Goal: Information Seeking & Learning: Learn about a topic

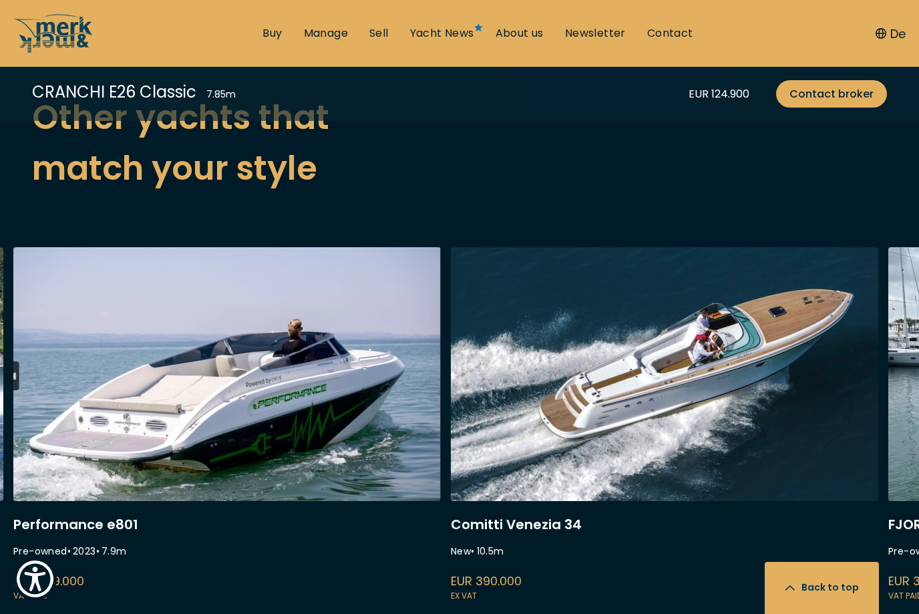
scroll to position [3383, 0]
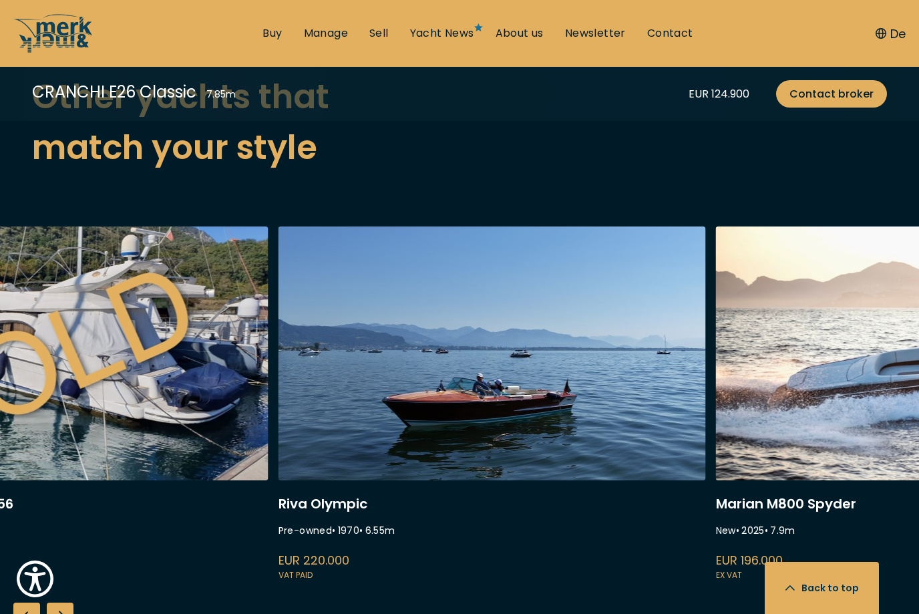
click at [678, 429] on link at bounding box center [491, 404] width 427 height 356
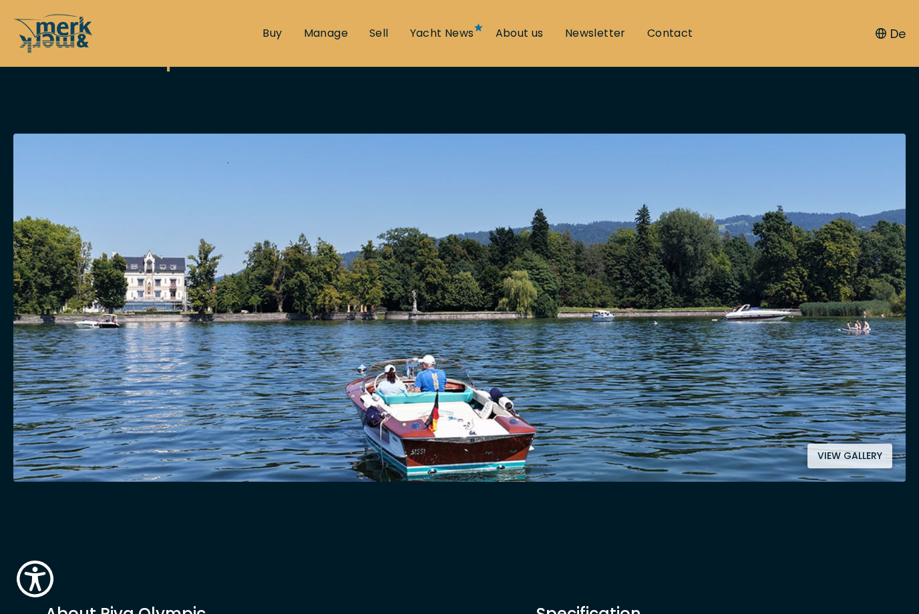
scroll to position [270, 0]
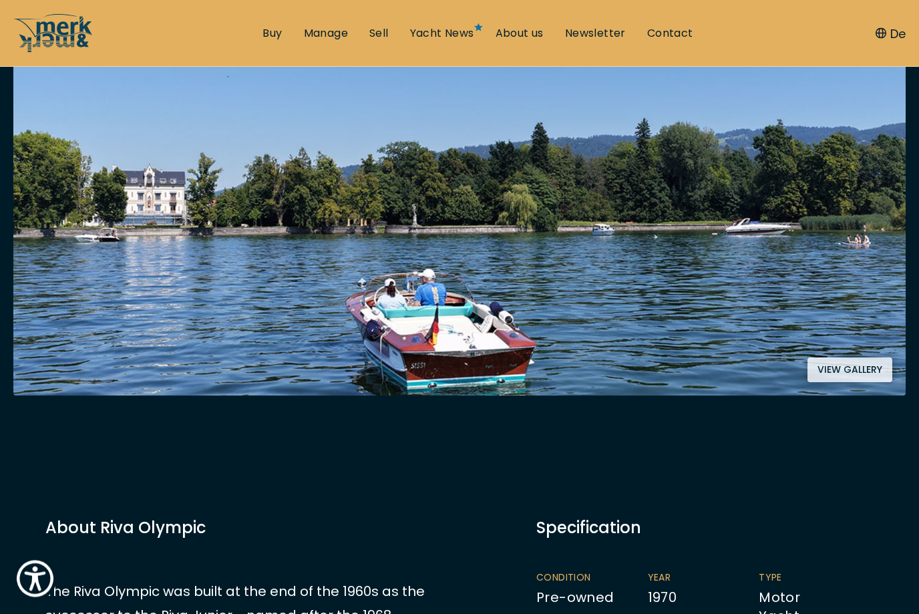
click at [841, 368] on button "View gallery" at bounding box center [849, 370] width 85 height 25
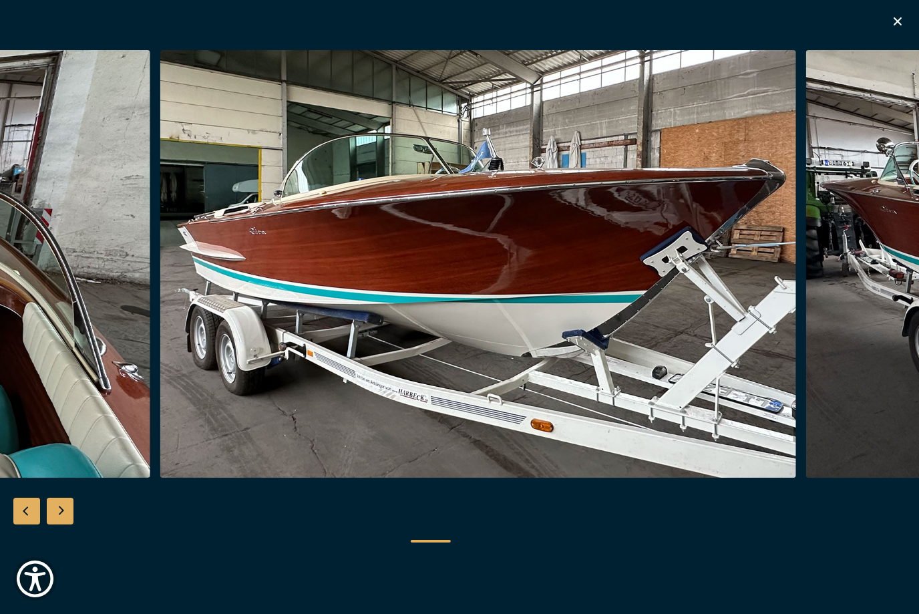
scroll to position [0, 0]
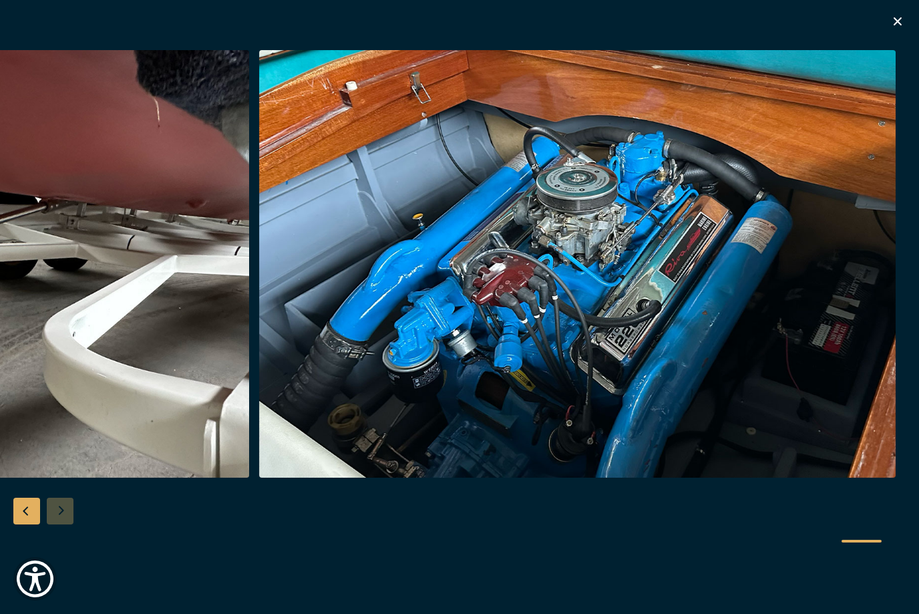
click at [903, 17] on icon "button" at bounding box center [897, 21] width 16 height 16
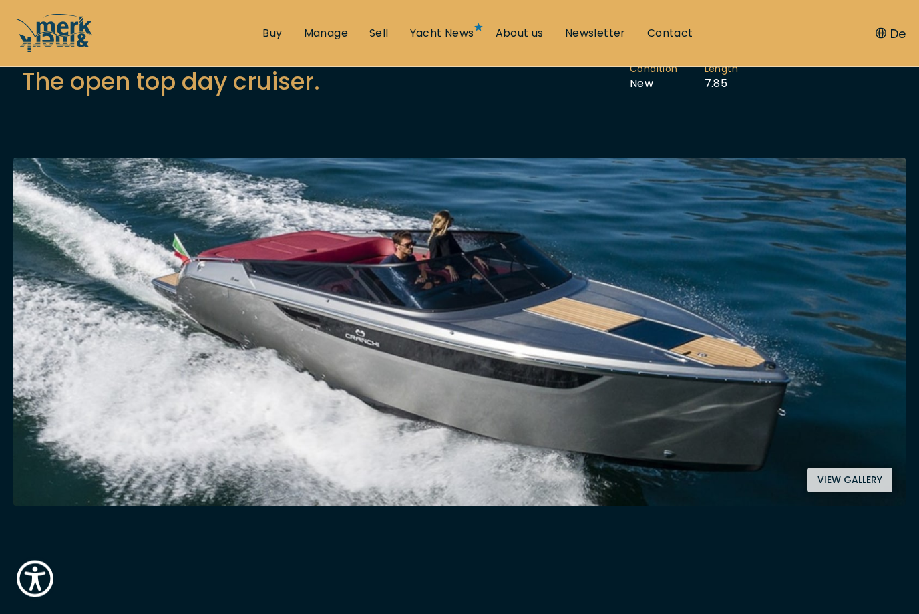
click at [850, 488] on button "View gallery" at bounding box center [849, 480] width 85 height 25
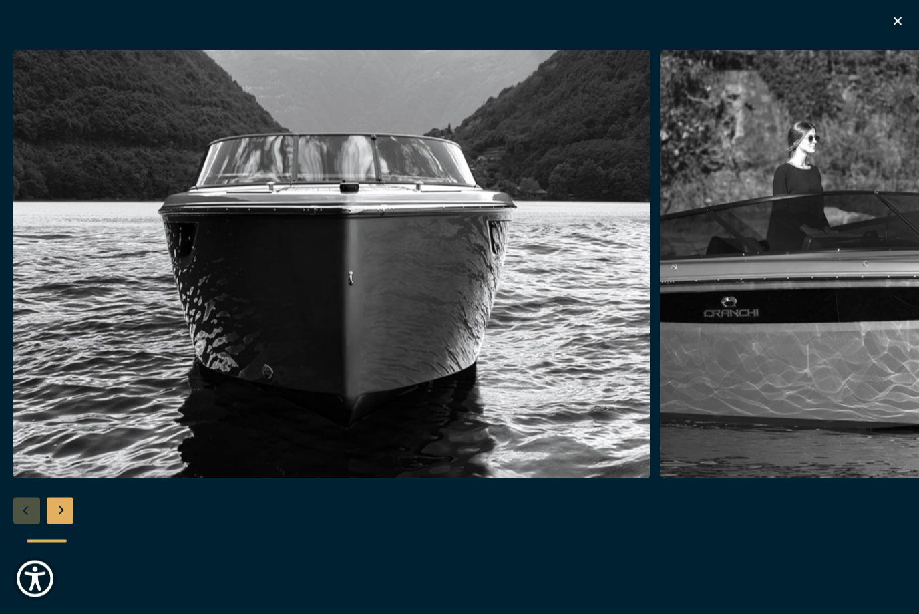
scroll to position [197, 0]
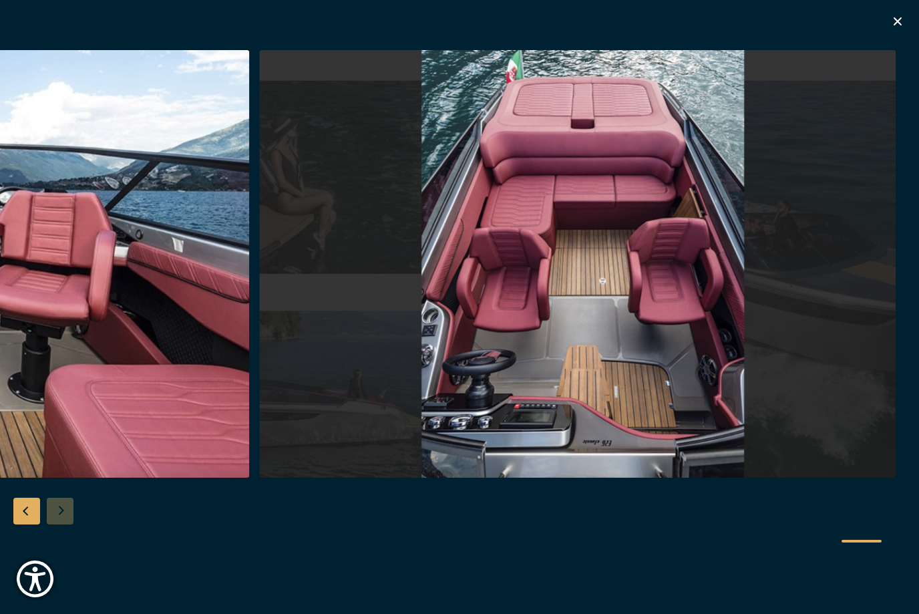
click at [895, 24] on icon "button" at bounding box center [897, 21] width 8 height 8
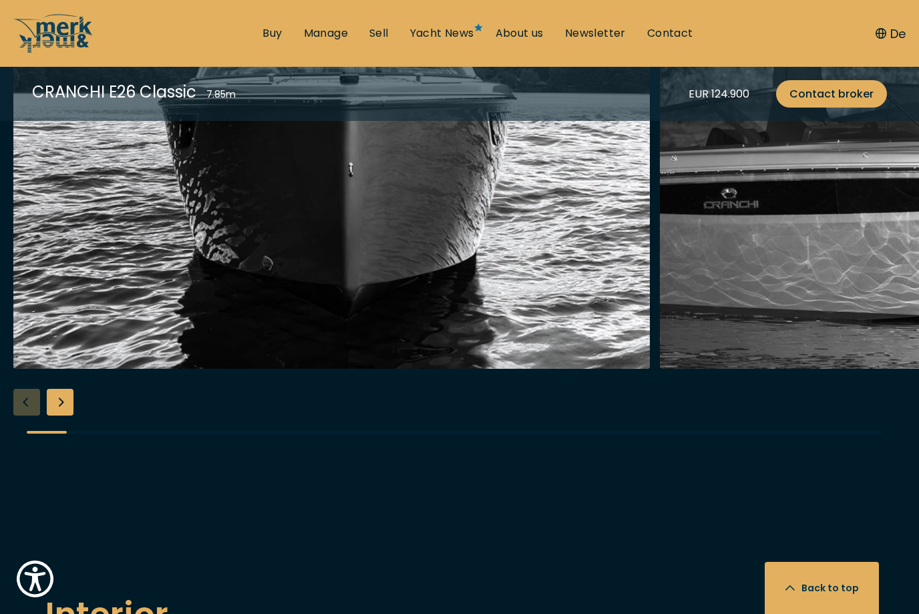
scroll to position [1718, 0]
click at [59, 389] on div "Next slide" at bounding box center [60, 402] width 27 height 27
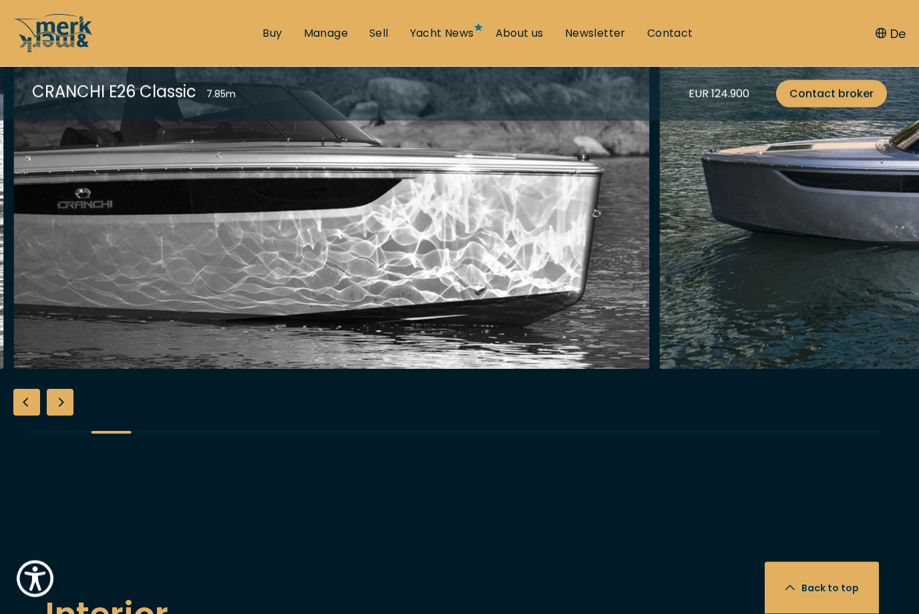
scroll to position [1719, 0]
click at [67, 393] on div "Next slide" at bounding box center [60, 402] width 27 height 27
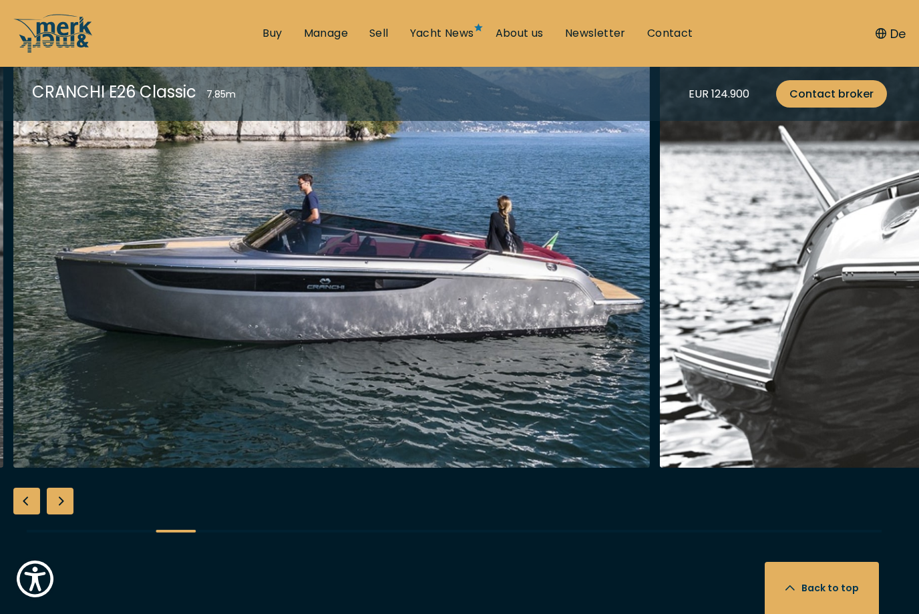
scroll to position [1619, 0]
click at [61, 489] on div "Next slide" at bounding box center [60, 501] width 27 height 27
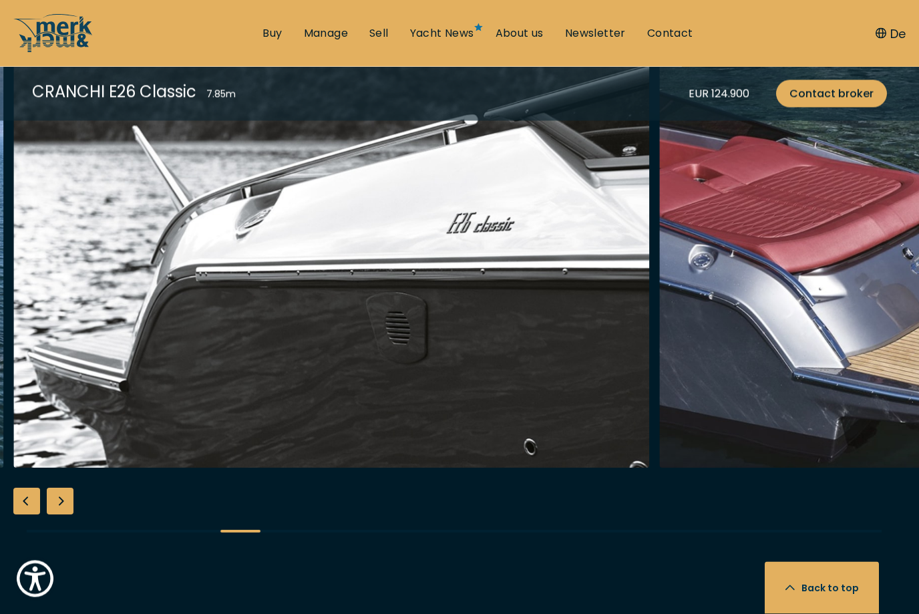
click at [61, 490] on div "Next slide" at bounding box center [60, 501] width 27 height 27
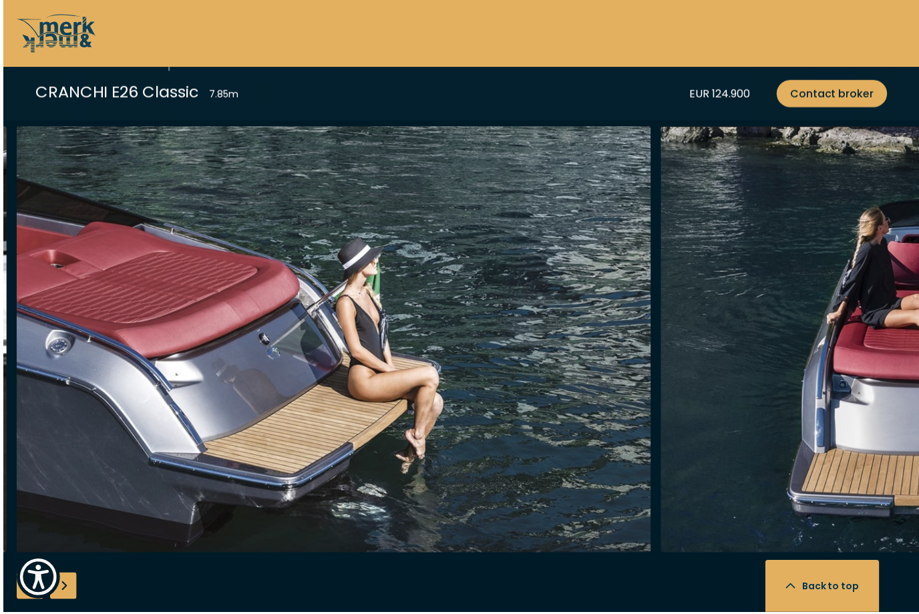
scroll to position [1550, 0]
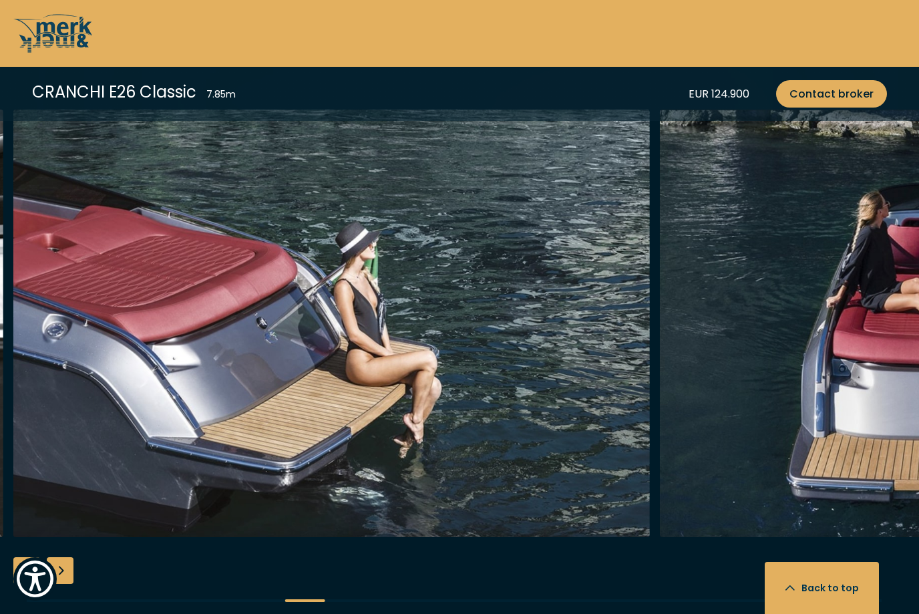
click at [70, 562] on div "Next slide" at bounding box center [60, 570] width 27 height 27
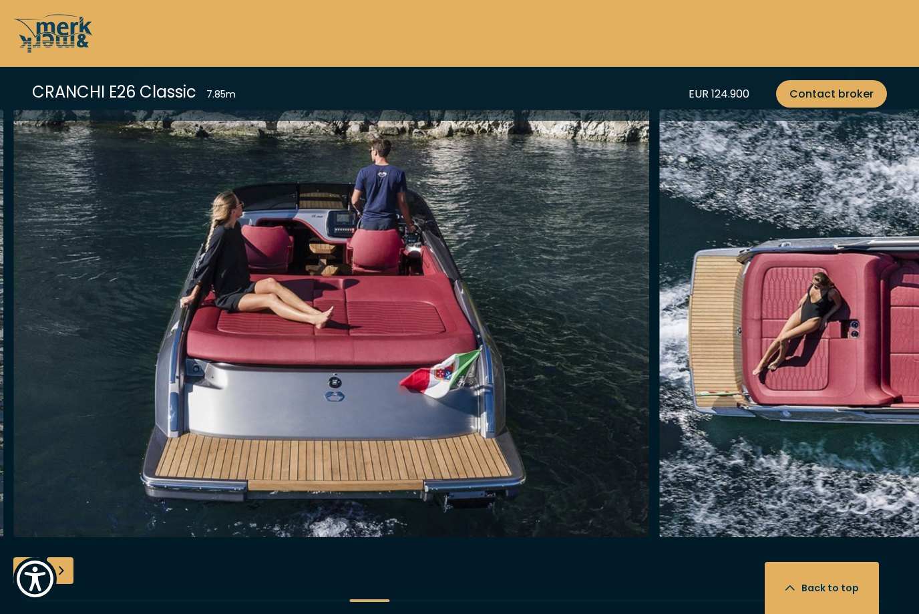
scroll to position [1572, 0]
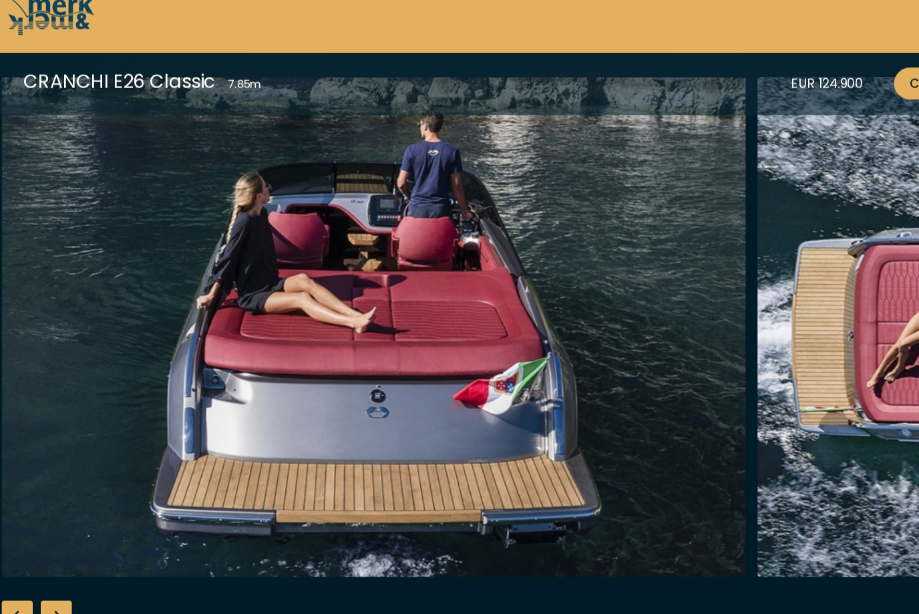
click at [55, 535] on div "Next slide" at bounding box center [60, 548] width 27 height 27
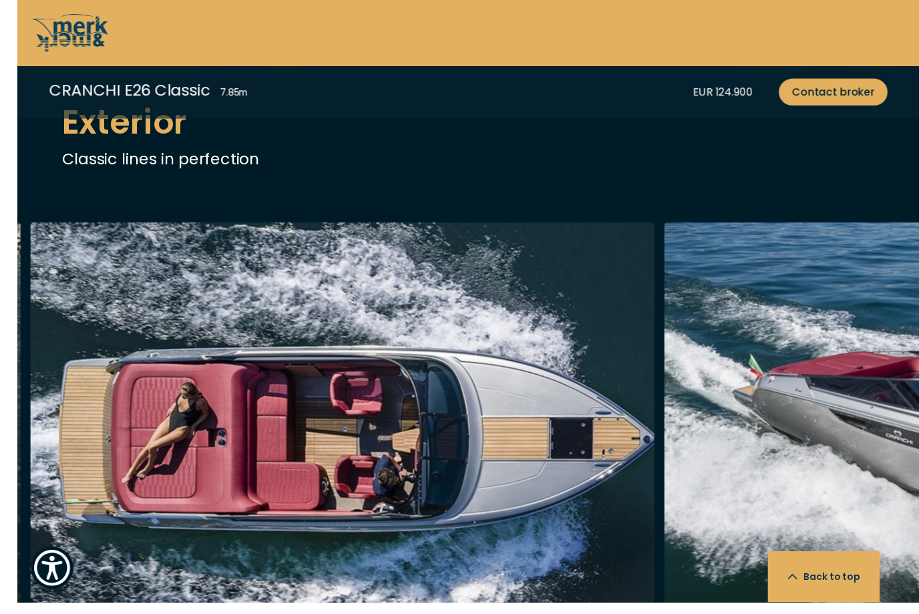
scroll to position [1460, 0]
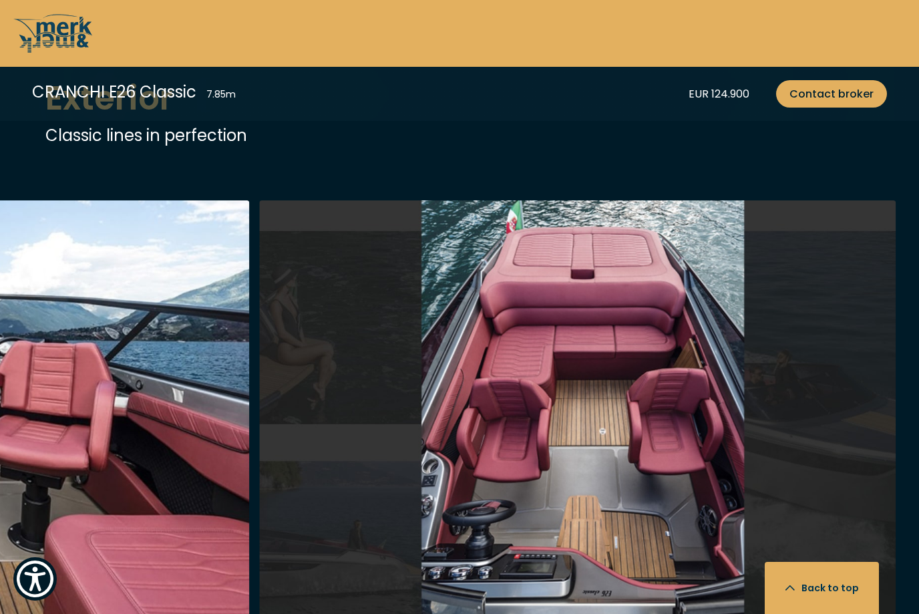
click at [54, 613] on div at bounding box center [459, 457] width 919 height 514
click at [809, 613] on button "Back to top" at bounding box center [822, 588] width 114 height 52
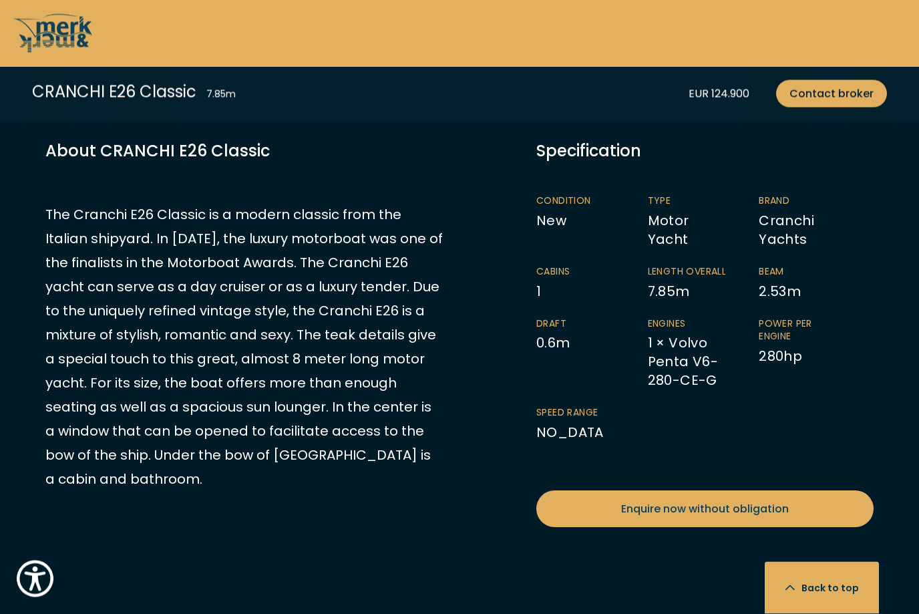
scroll to position [0, 0]
